Goal: Task Accomplishment & Management: Manage account settings

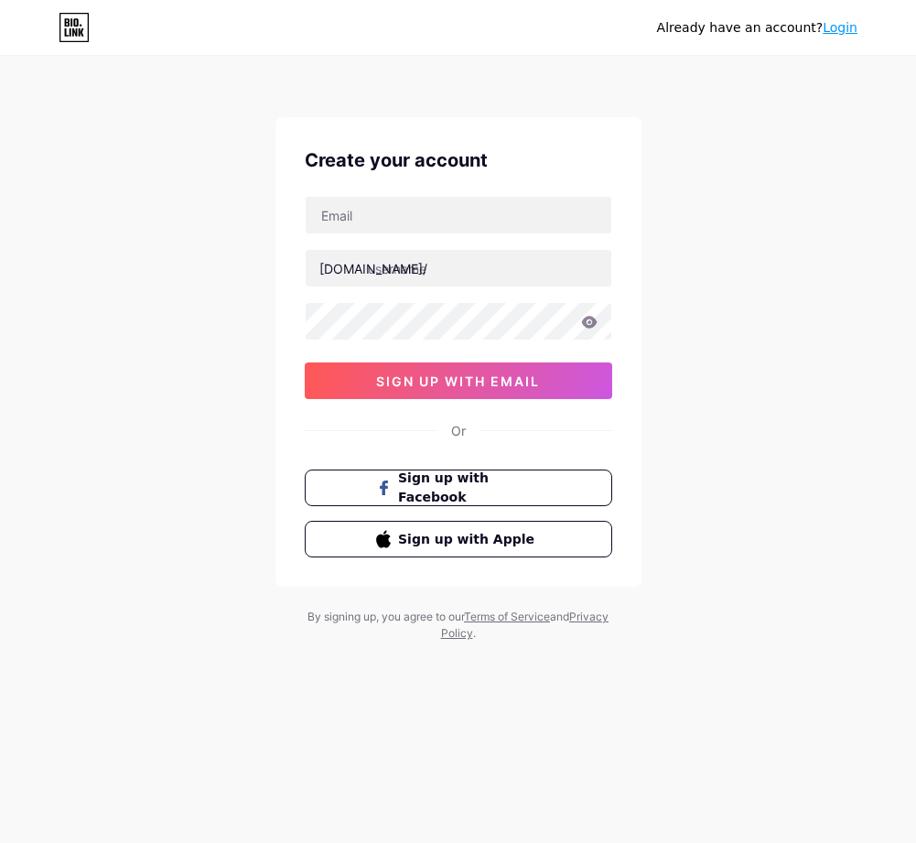
click at [720, 242] on div "Already have an account? Login Create your account [DOMAIN_NAME]/ 0cAFcWeA5zhIe…" at bounding box center [458, 350] width 916 height 700
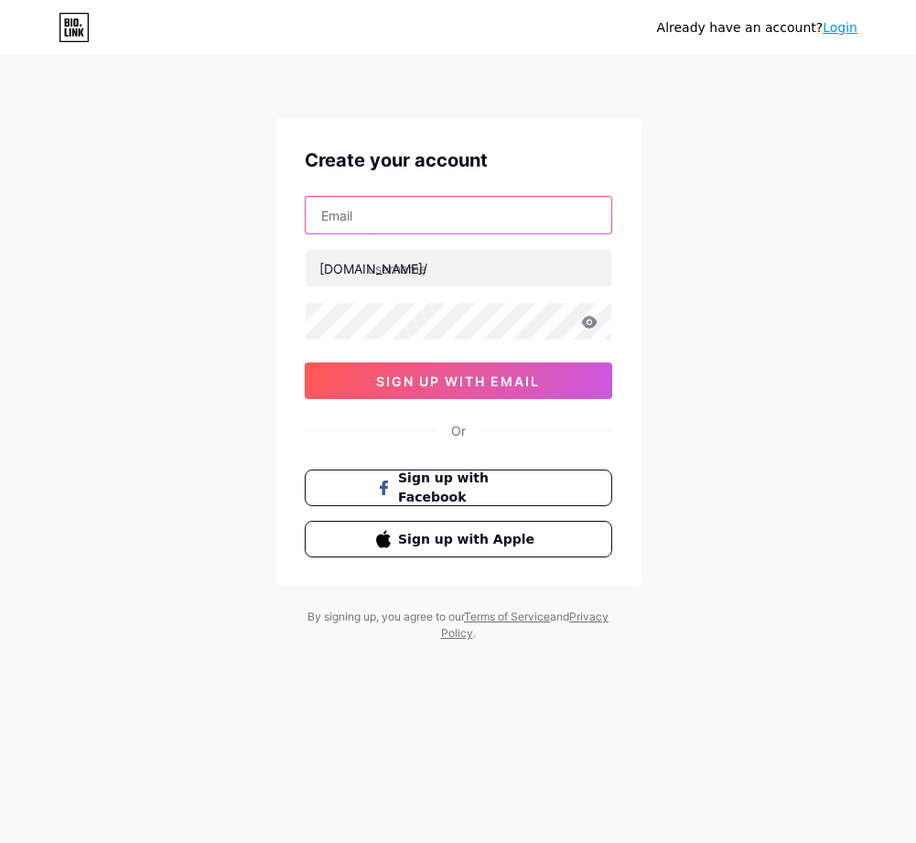
click at [467, 221] on input "text" at bounding box center [459, 215] width 306 height 37
type input "[EMAIL_ADDRESS][DOMAIN_NAME]"
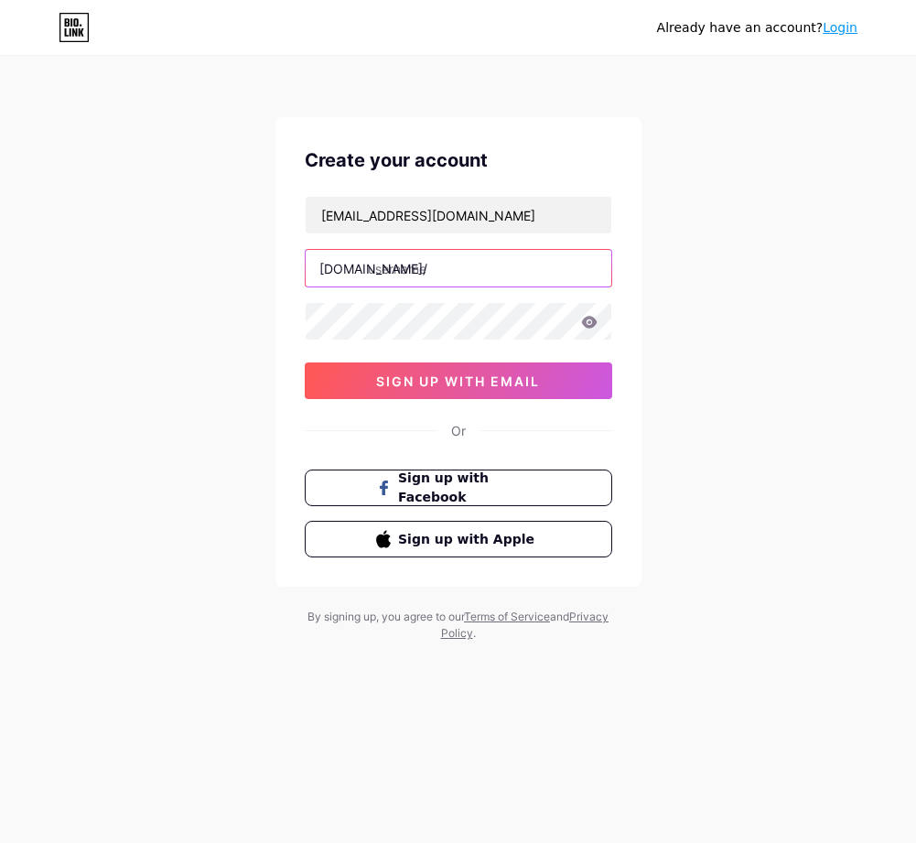
click at [456, 275] on input "text" at bounding box center [459, 268] width 306 height 37
type input "jowoslot"
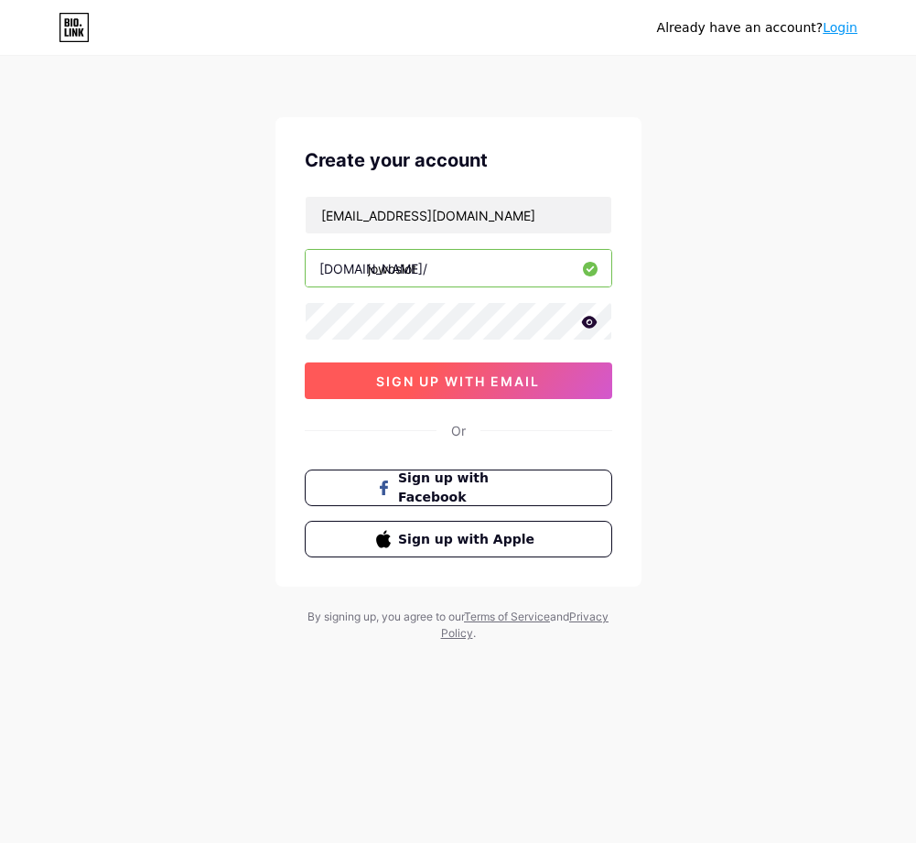
click at [451, 373] on span "sign up with email" at bounding box center [458, 381] width 164 height 16
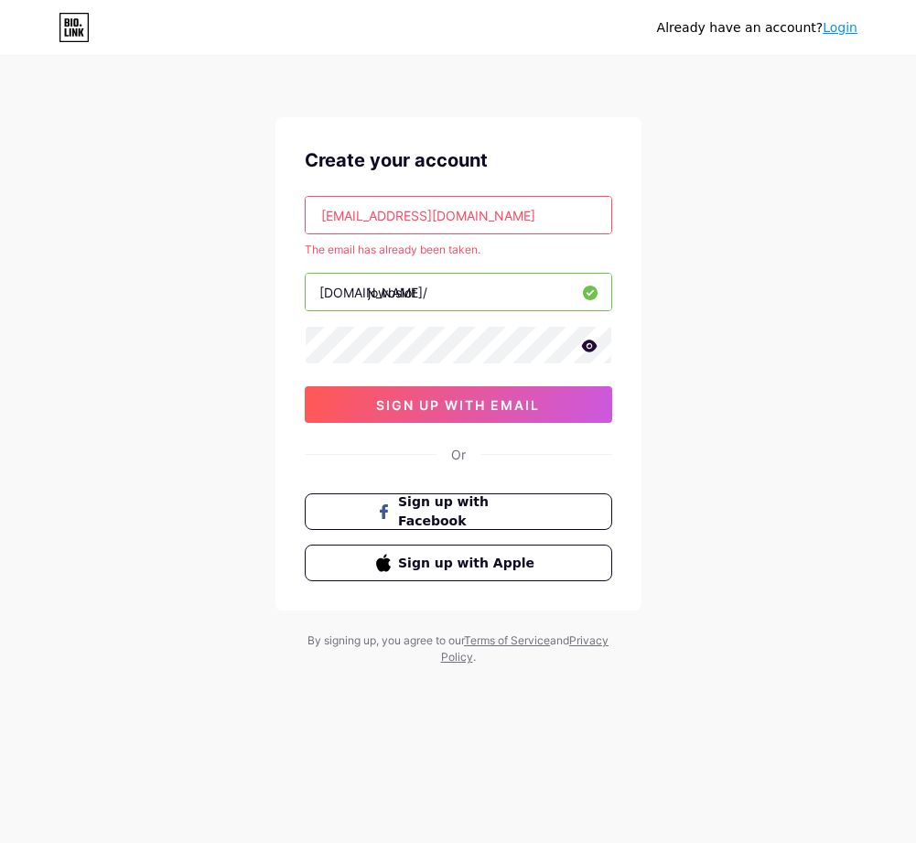
click at [500, 212] on input "[EMAIL_ADDRESS][DOMAIN_NAME]" at bounding box center [459, 215] width 306 height 37
click at [845, 35] on link "Login" at bounding box center [840, 27] width 35 height 15
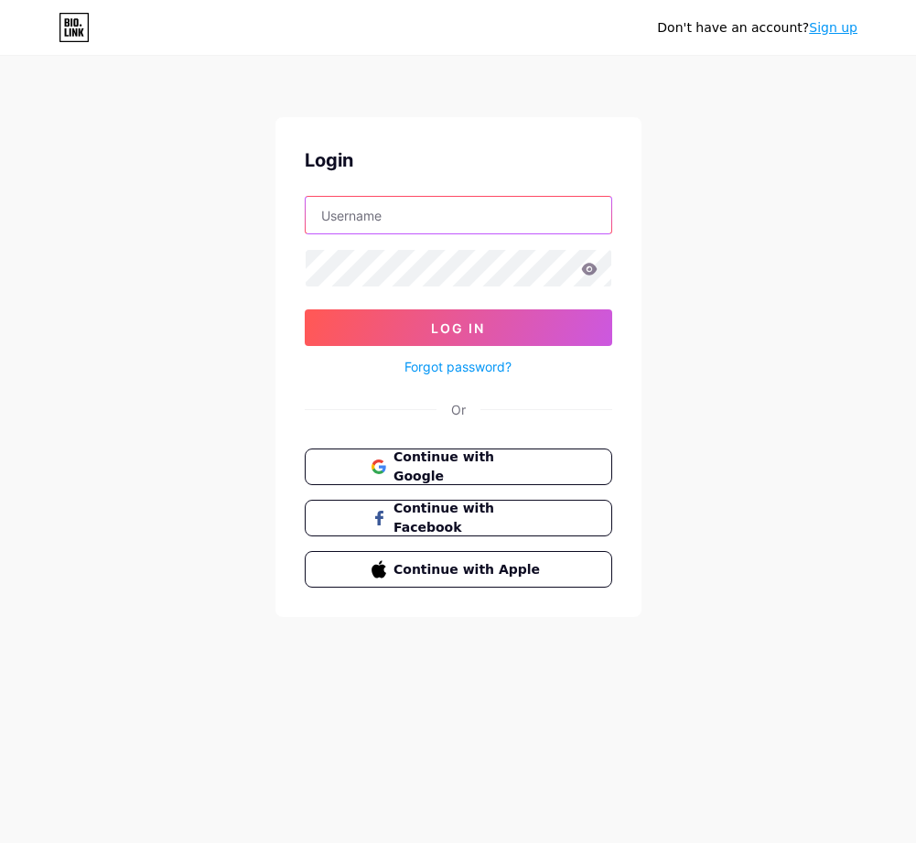
click at [507, 219] on input "text" at bounding box center [459, 215] width 306 height 37
paste input "[EMAIL_ADDRESS][DOMAIN_NAME]"
type input "[EMAIL_ADDRESS][DOMAIN_NAME]"
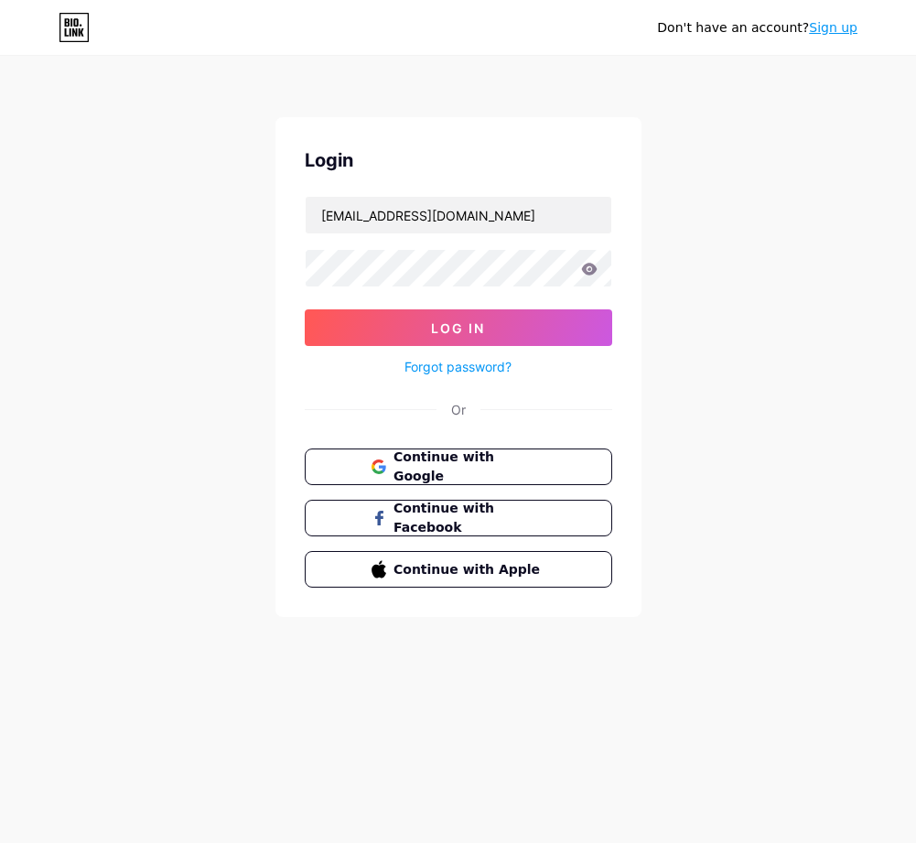
click at [504, 246] on form "[EMAIL_ADDRESS][DOMAIN_NAME] Log In Forgot password?" at bounding box center [459, 287] width 308 height 182
click at [481, 324] on span "Log In" at bounding box center [458, 328] width 54 height 16
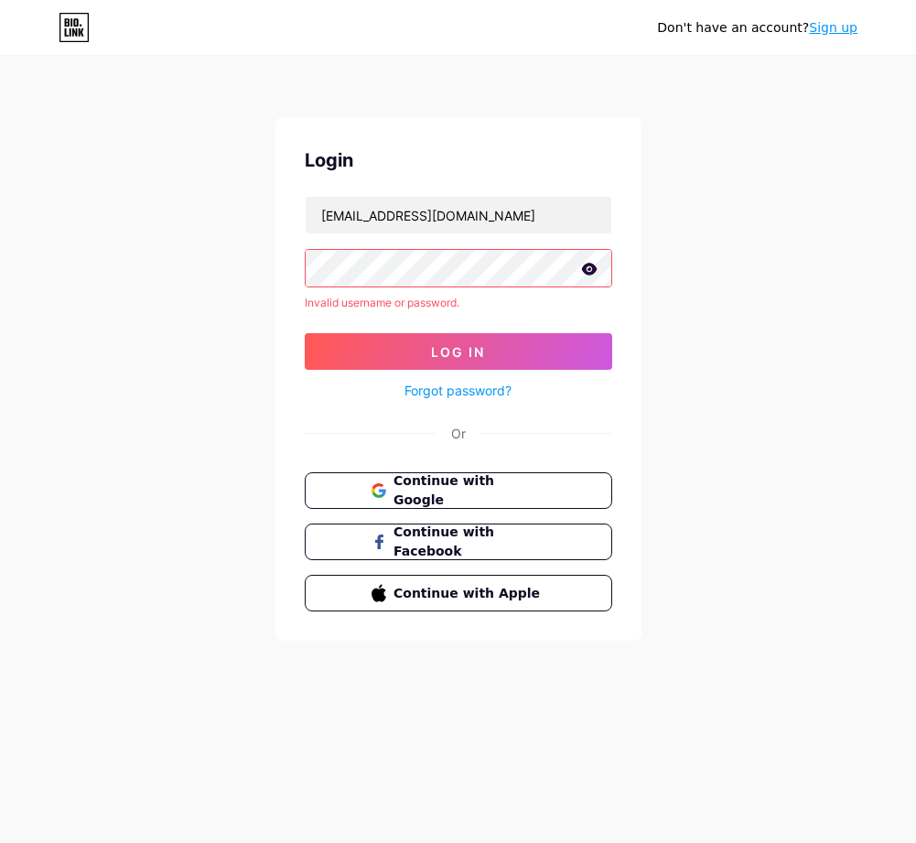
click at [584, 265] on icon at bounding box center [589, 269] width 16 height 13
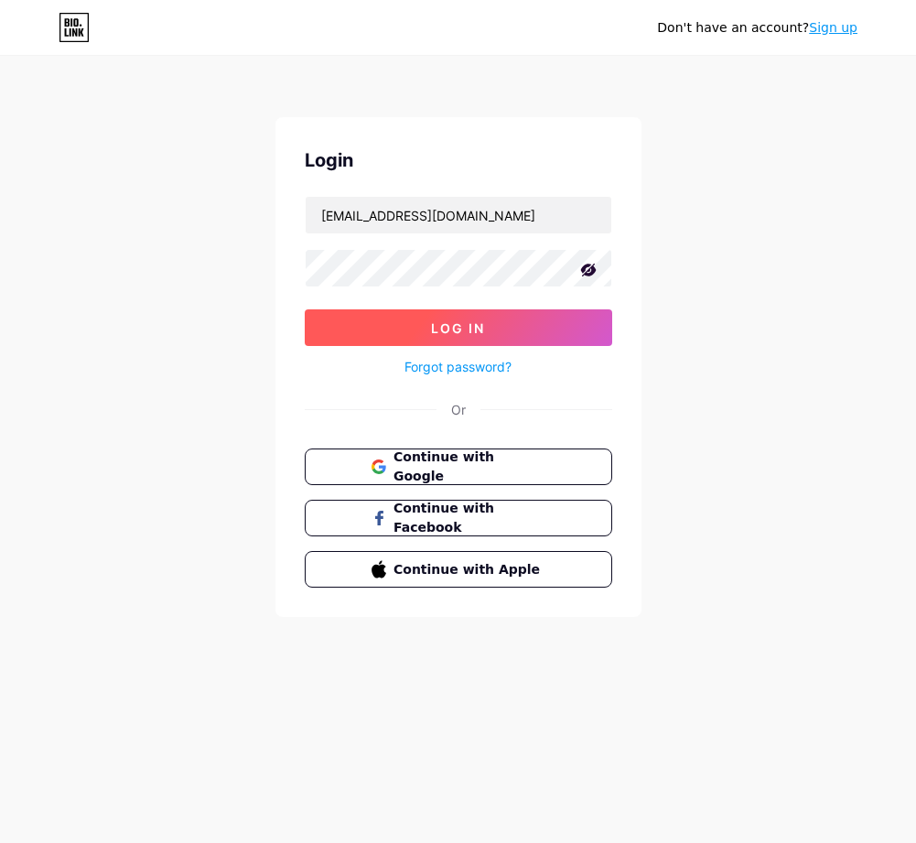
click at [416, 322] on button "Log In" at bounding box center [459, 327] width 308 height 37
click at [305, 309] on button "Log In" at bounding box center [459, 327] width 308 height 37
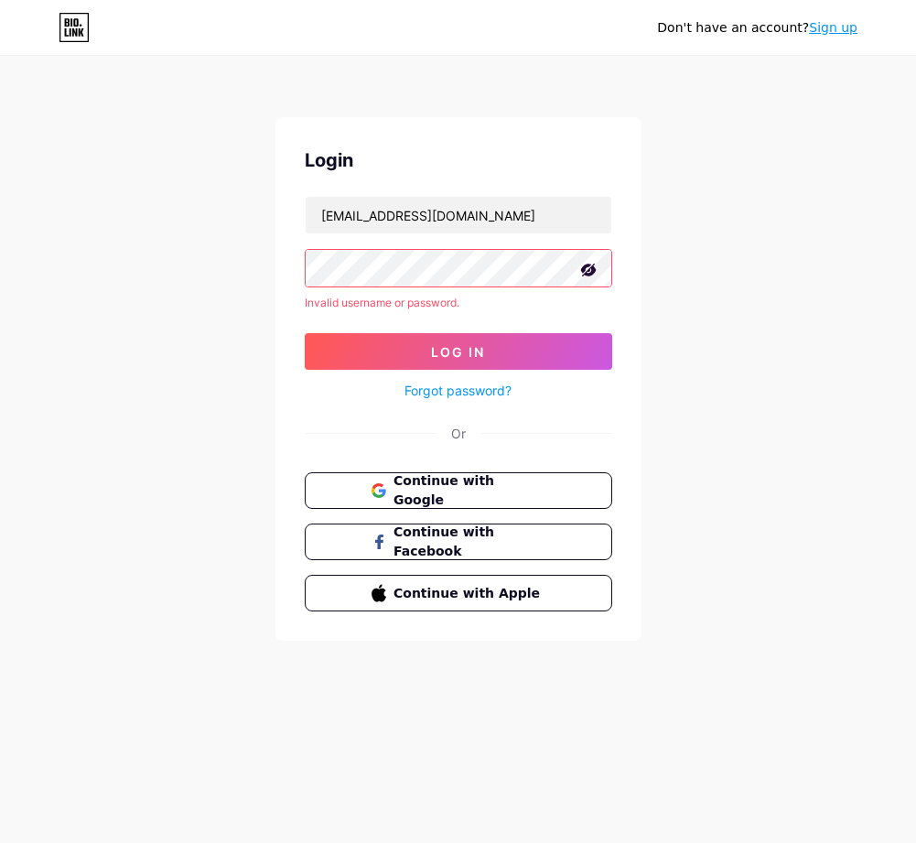
click at [454, 393] on link "Forgot password?" at bounding box center [458, 390] width 107 height 19
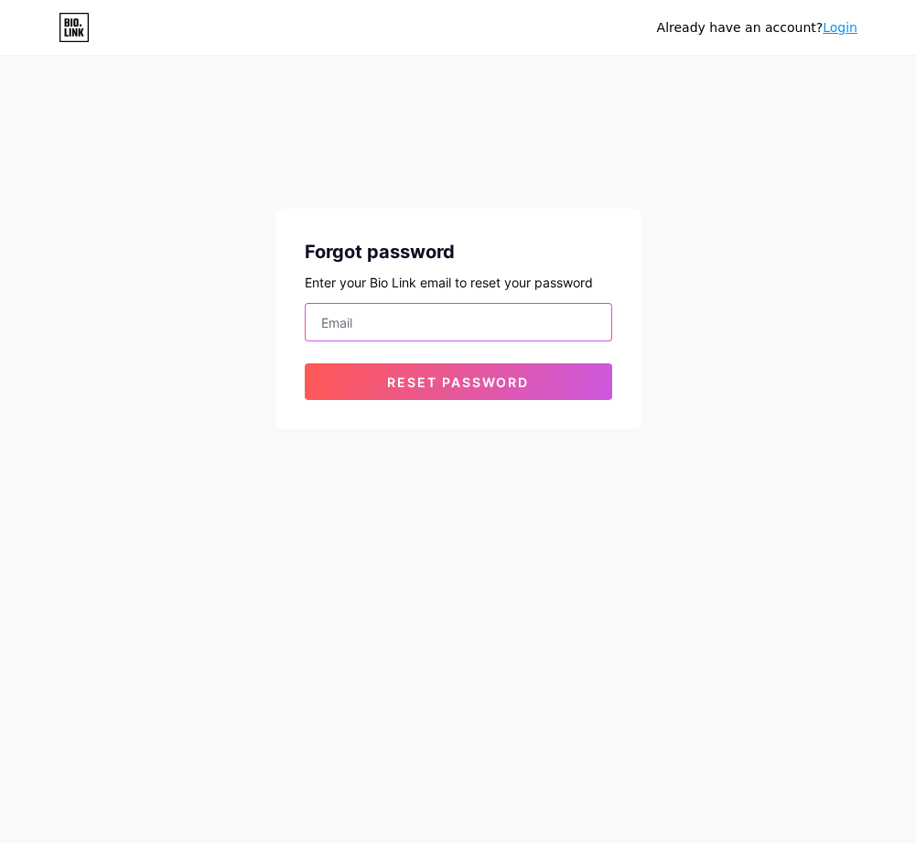
click at [471, 324] on input "email" at bounding box center [459, 322] width 306 height 37
type input "[EMAIL_ADDRESS][DOMAIN_NAME]"
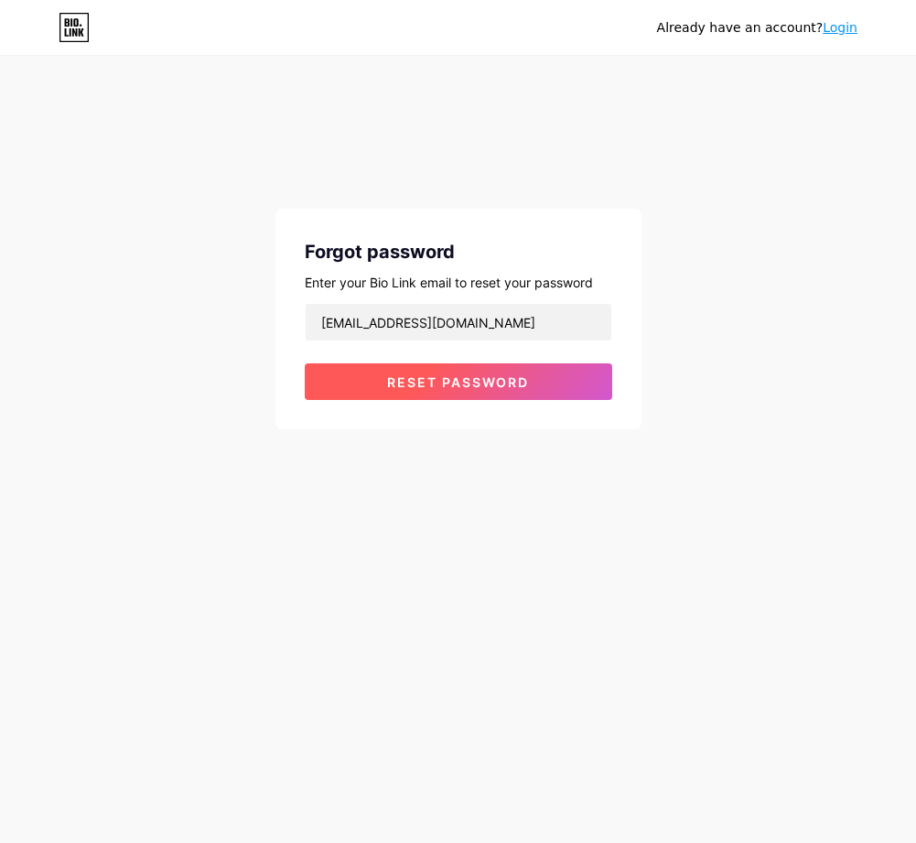
click at [463, 392] on button "Reset password" at bounding box center [459, 381] width 308 height 37
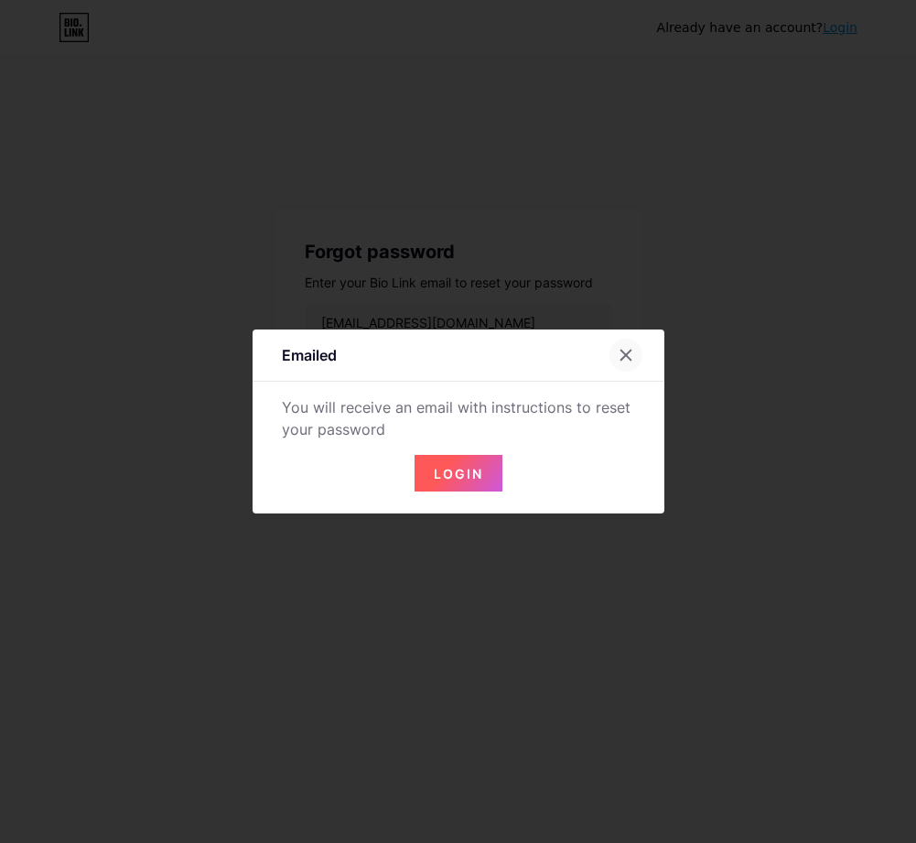
click at [631, 358] on icon at bounding box center [626, 355] width 15 height 15
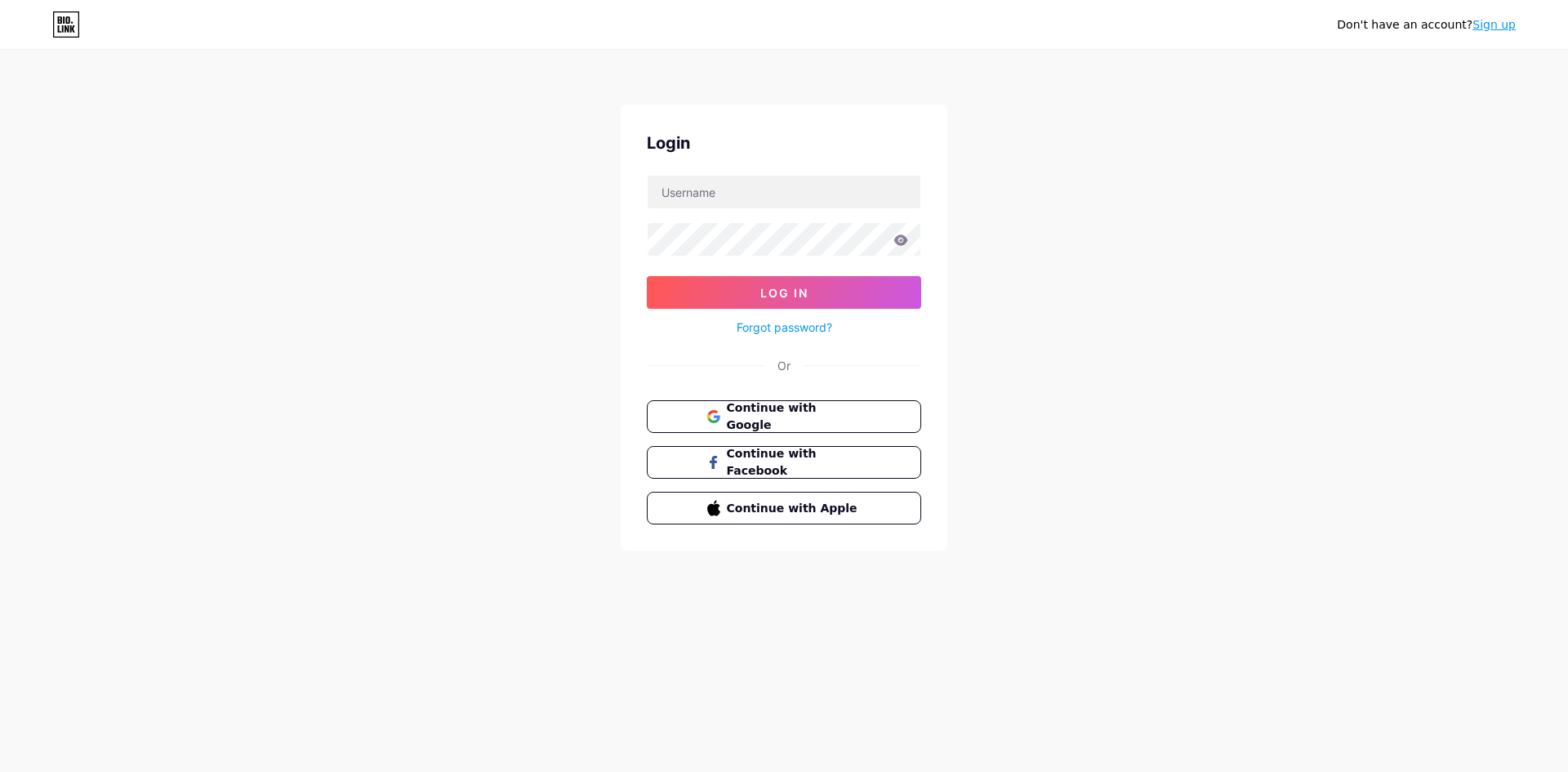
drag, startPoint x: 794, startPoint y: 318, endPoint x: 794, endPoint y: 327, distance: 9.0
click at [794, 318] on div "Forgot password?" at bounding box center [784, 323] width 275 height 29
click at [794, 328] on link "Forgot password?" at bounding box center [784, 327] width 95 height 17
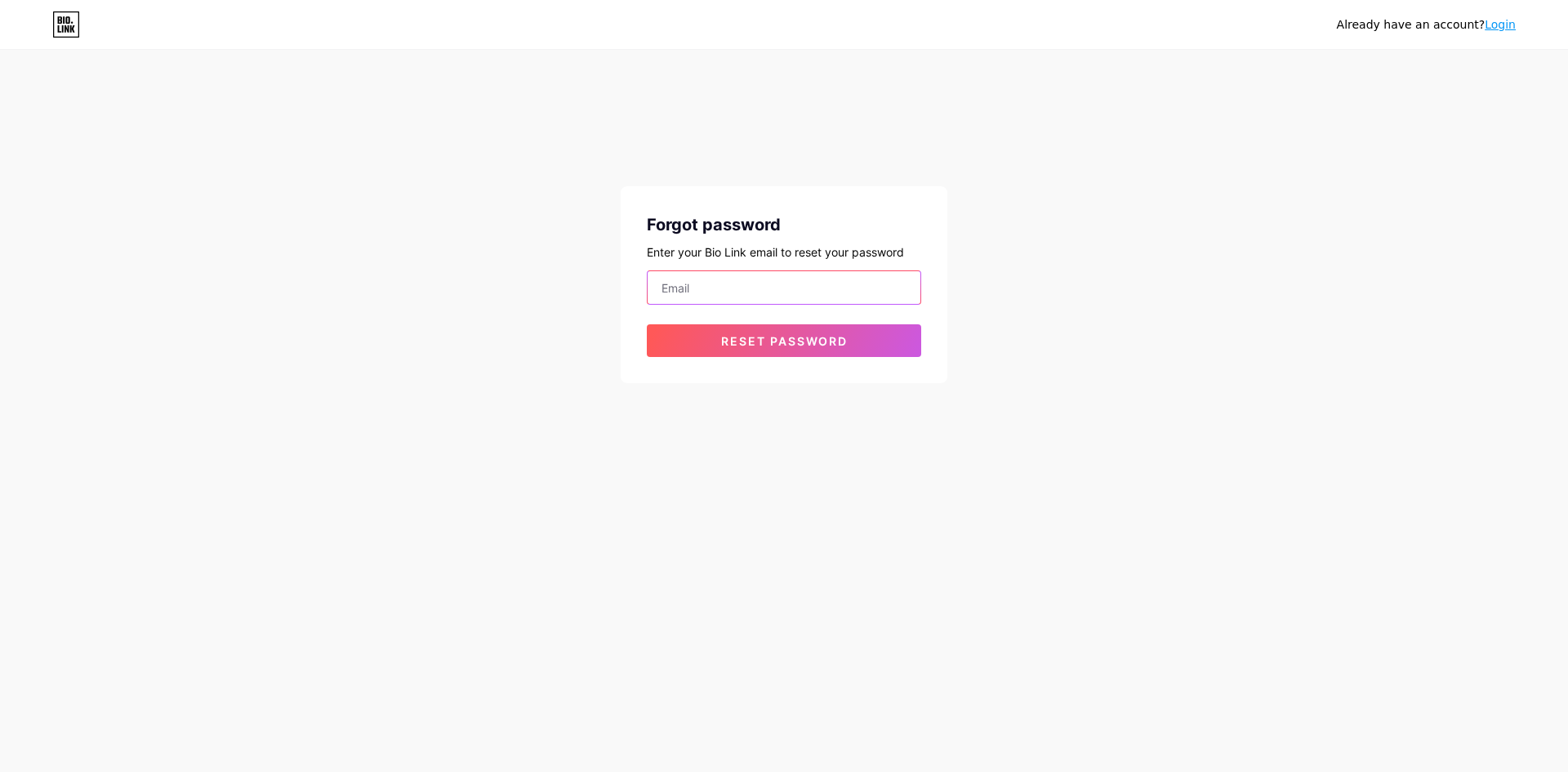
click at [767, 278] on input "email" at bounding box center [784, 287] width 273 height 33
type input "[EMAIL_ADDRESS][DOMAIN_NAME]"
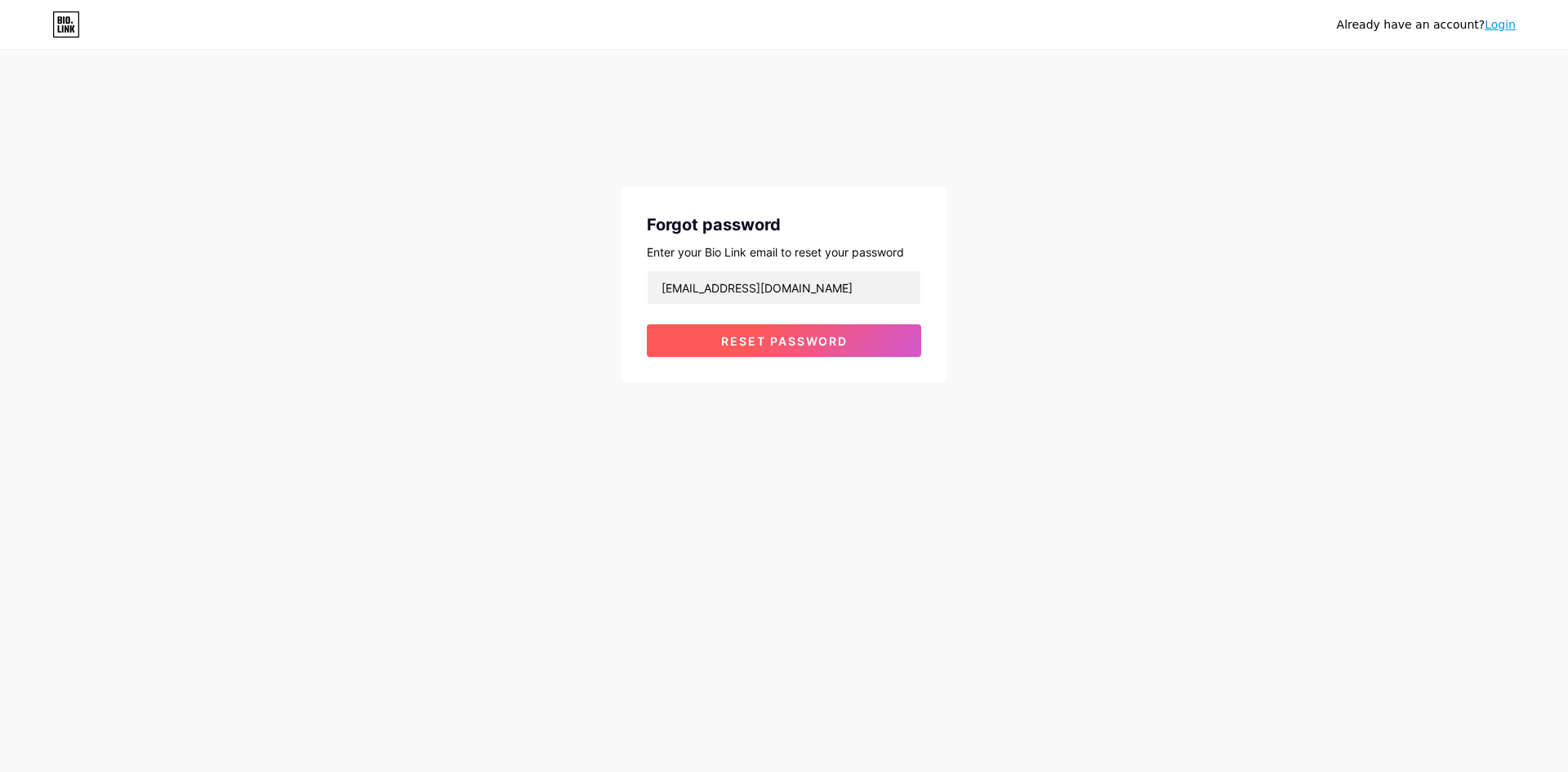
click at [778, 343] on span "Reset password" at bounding box center [784, 341] width 127 height 14
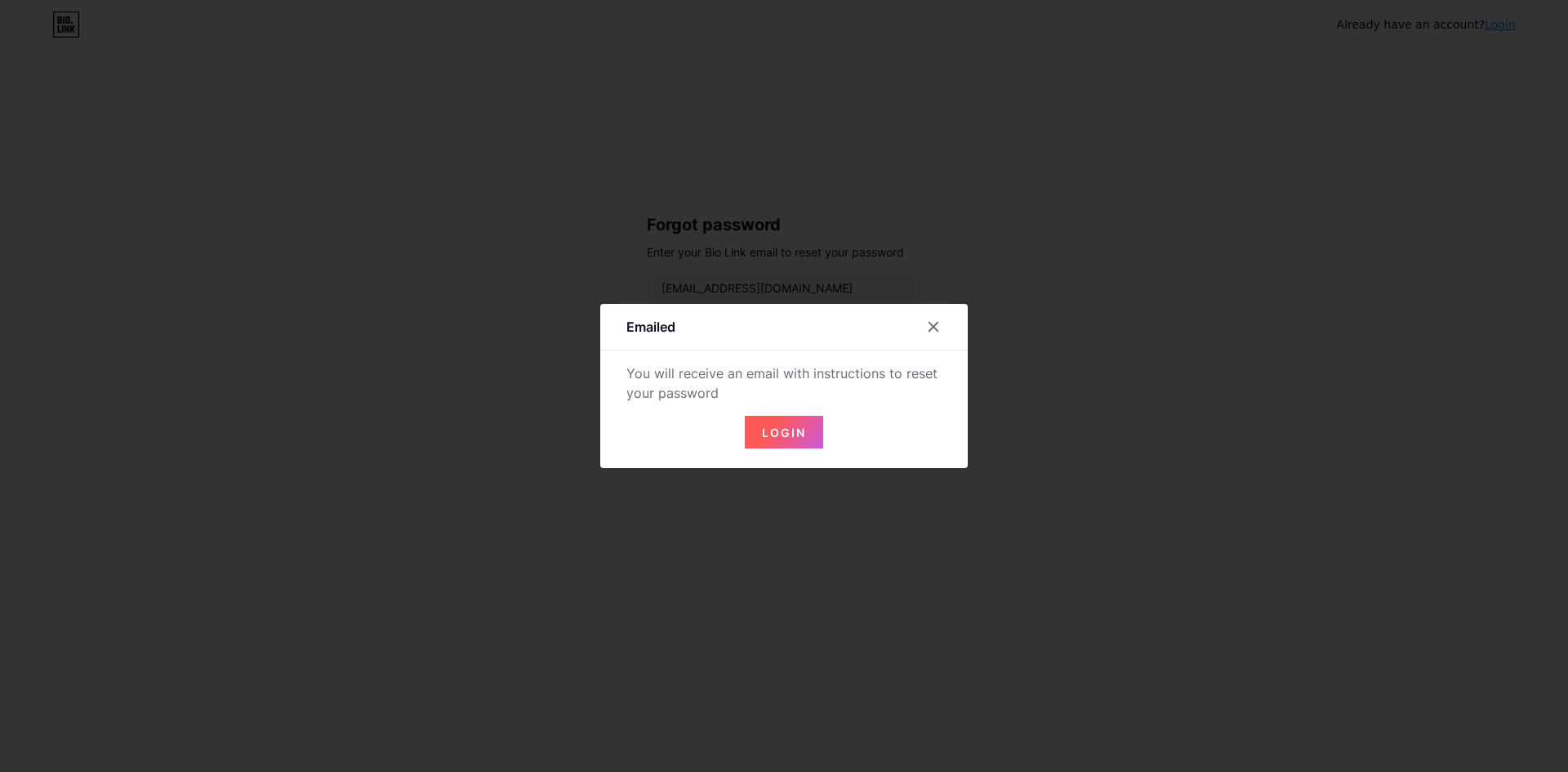
click at [785, 435] on span "Login" at bounding box center [784, 433] width 44 height 14
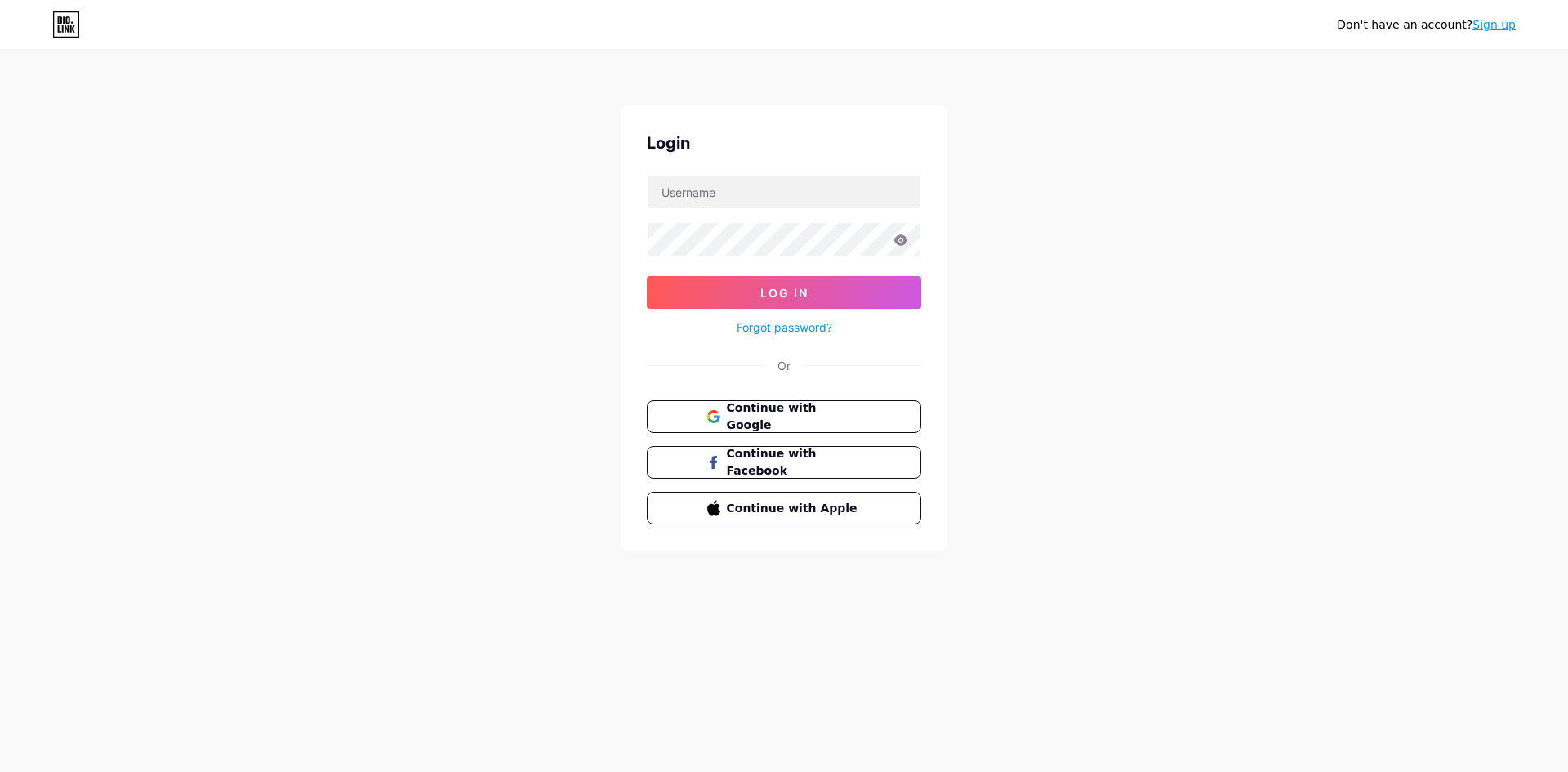
click at [315, 498] on div "Don't have an account? Sign up Login Log In Forgot password? Or Continue with G…" at bounding box center [784, 301] width 1568 height 602
